Goal: Navigation & Orientation: Go to known website

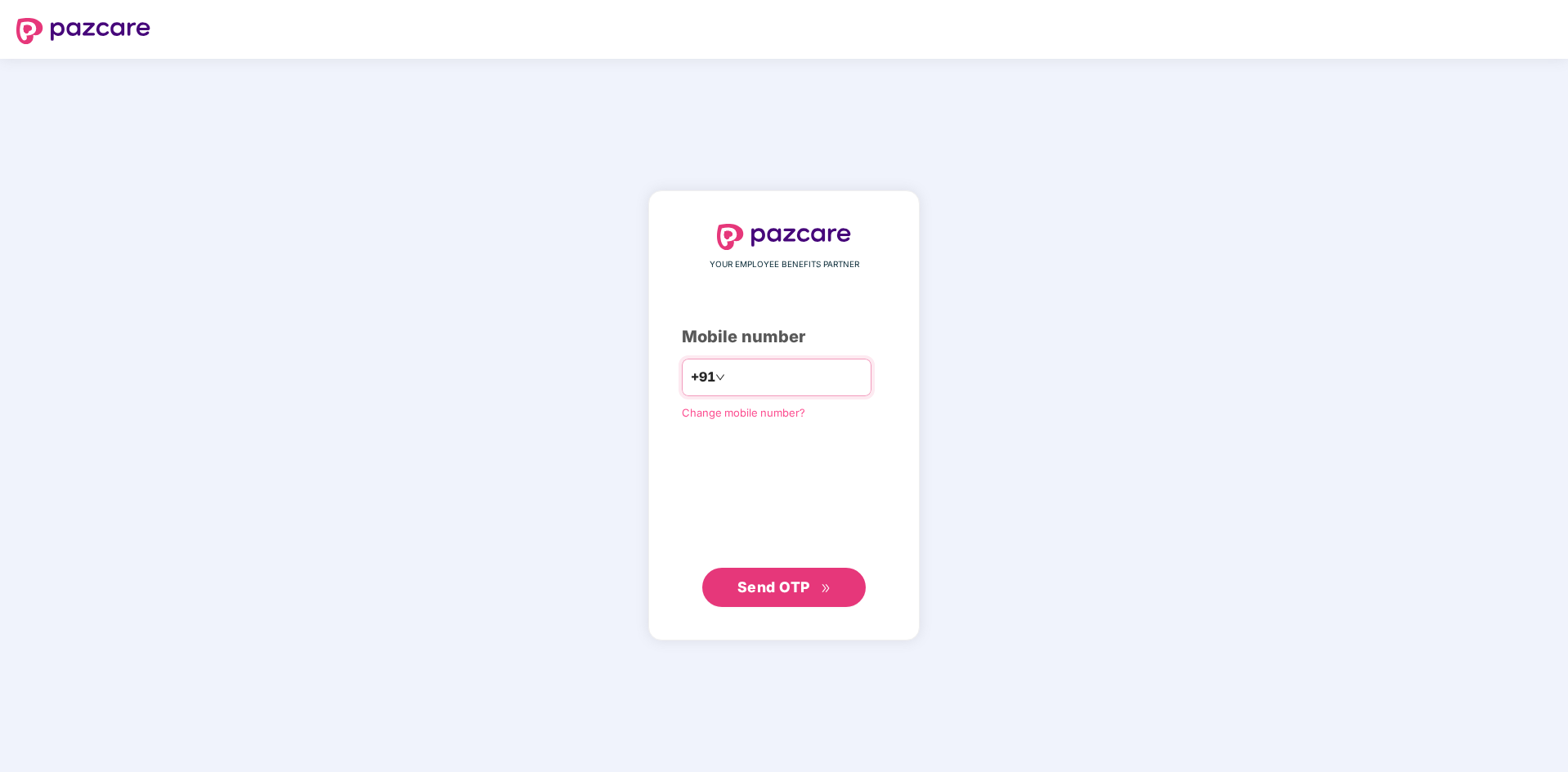
click at [734, 385] on input "number" at bounding box center [795, 378] width 134 height 26
type input "**********"
click at [781, 584] on span "Send OTP" at bounding box center [774, 587] width 72 height 18
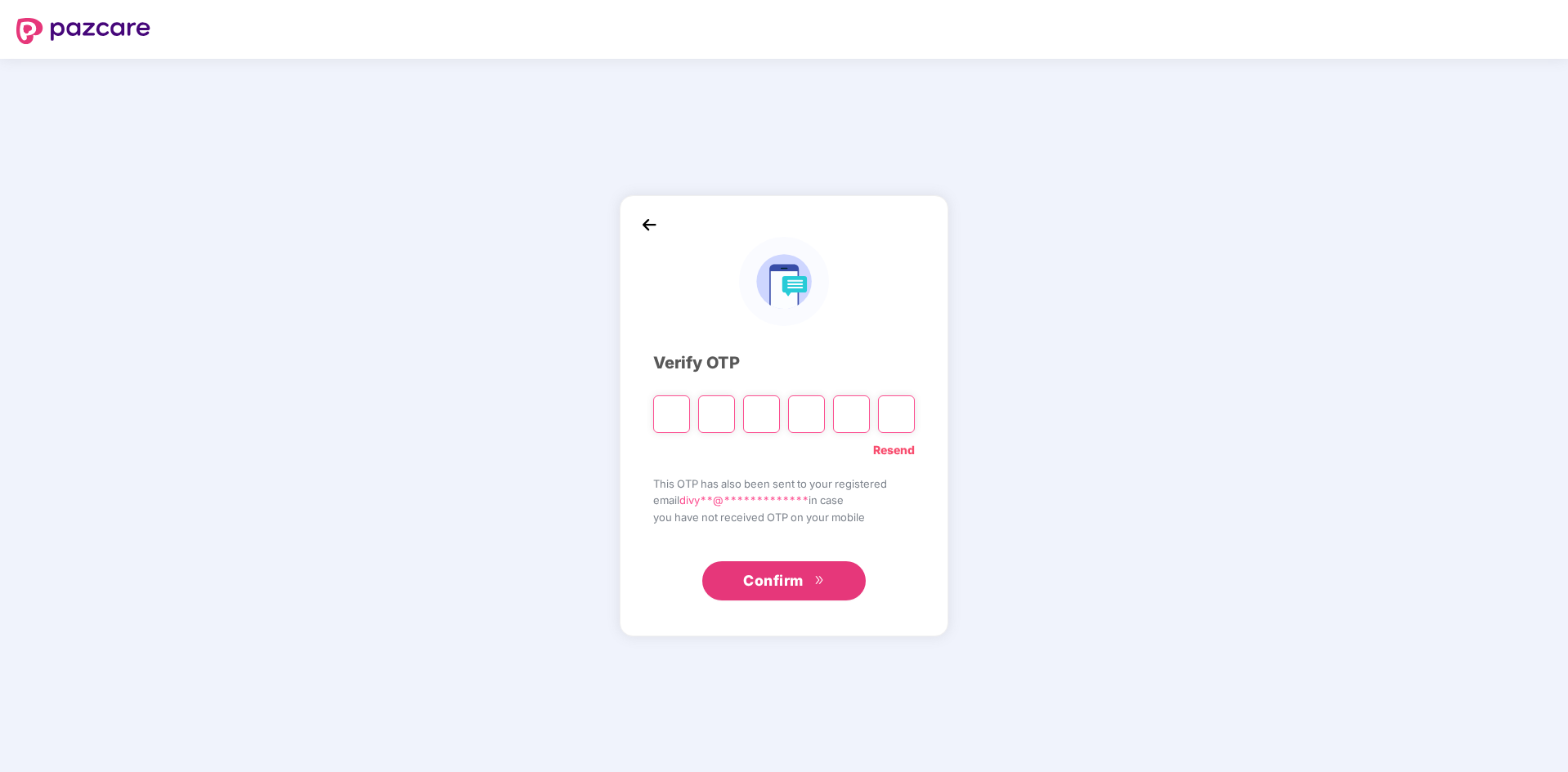
type input "*"
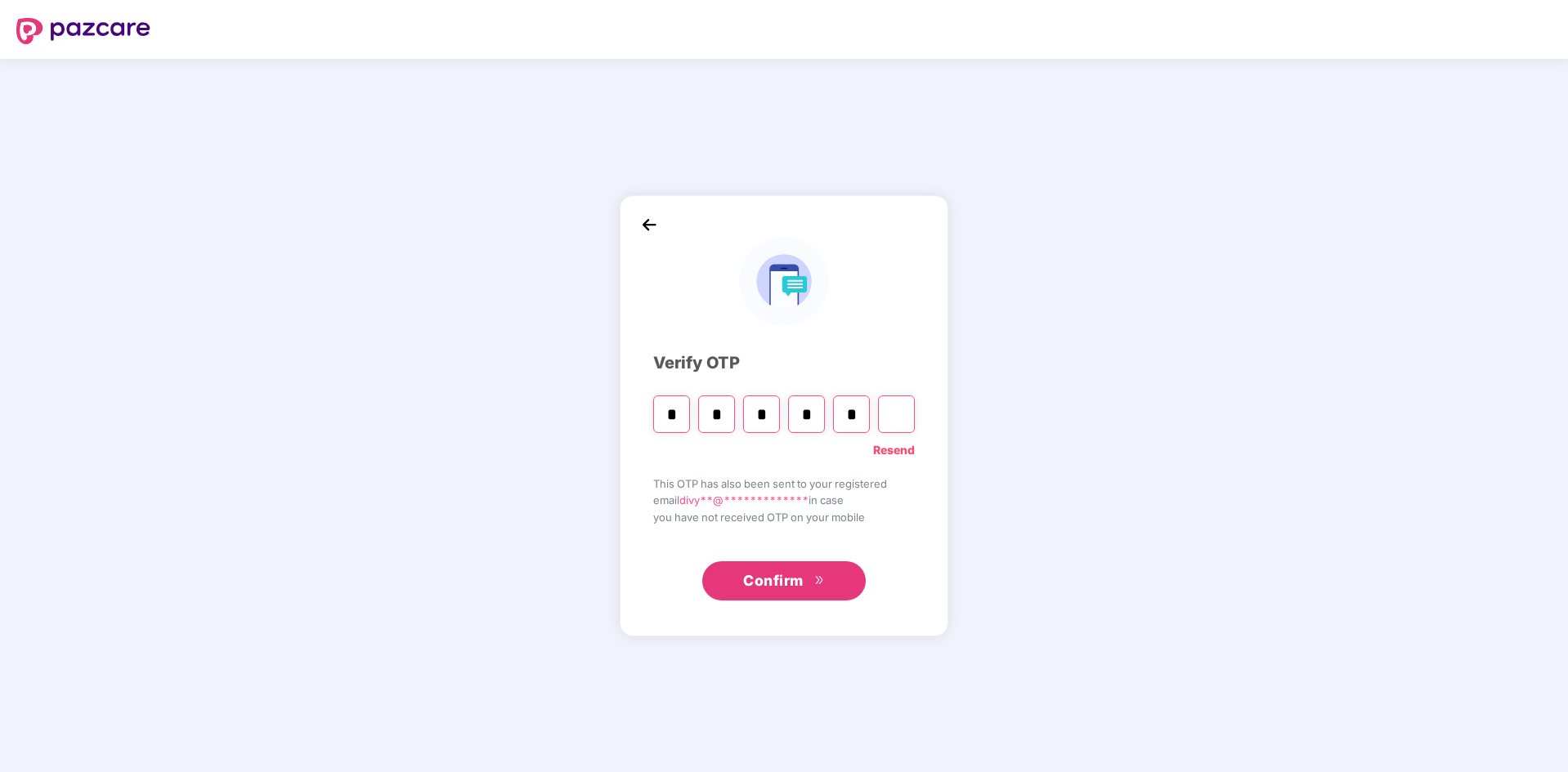
type input "*"
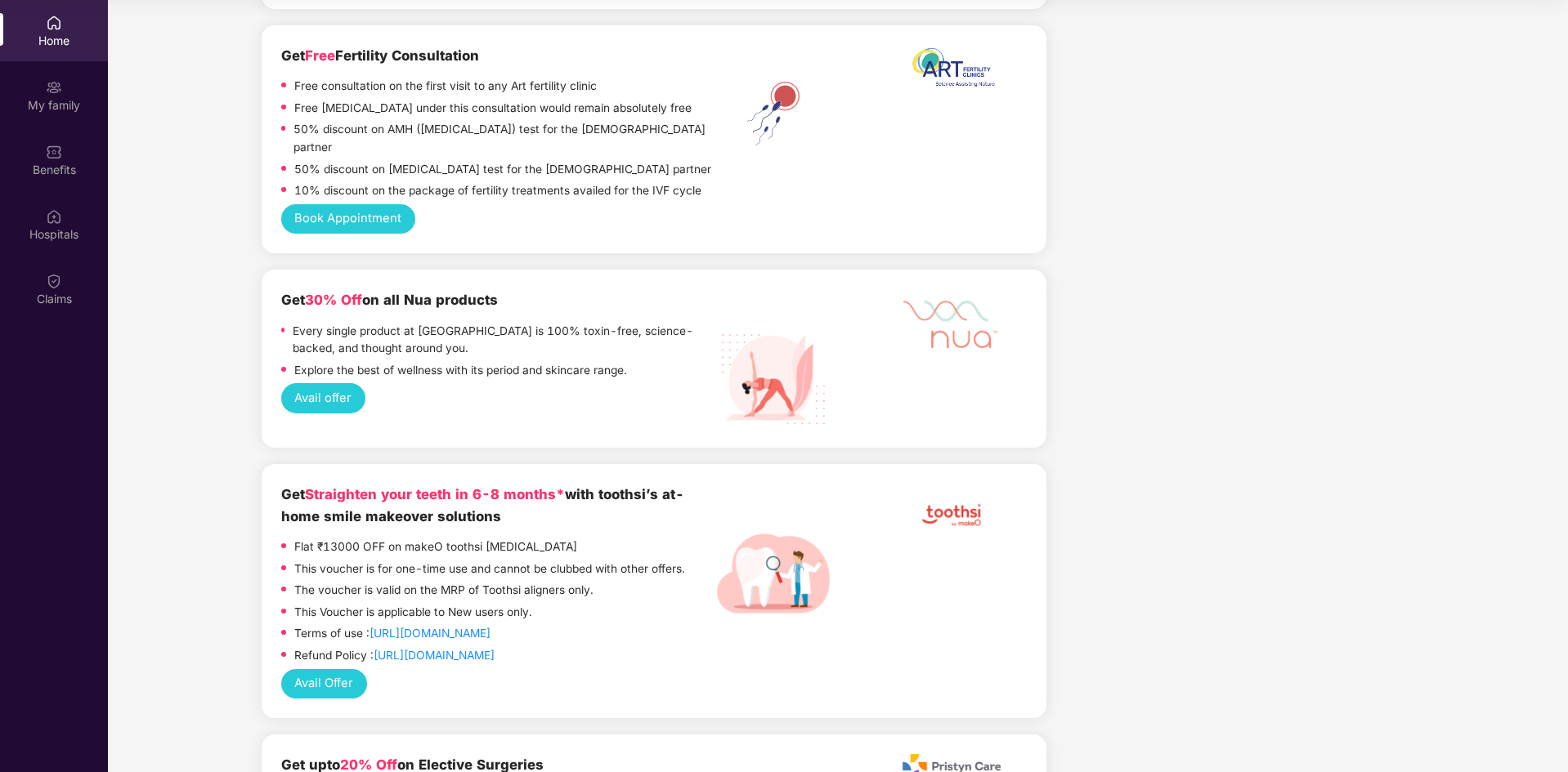
scroll to position [1484, 0]
